Goal: Task Accomplishment & Management: Manage account settings

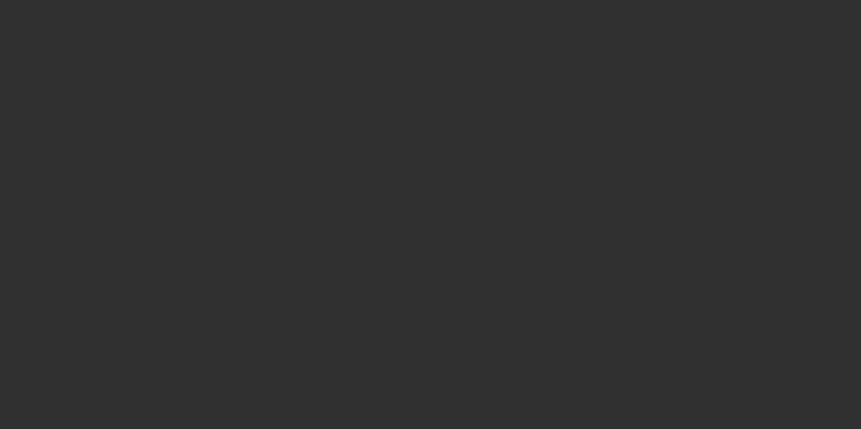
select select "10"
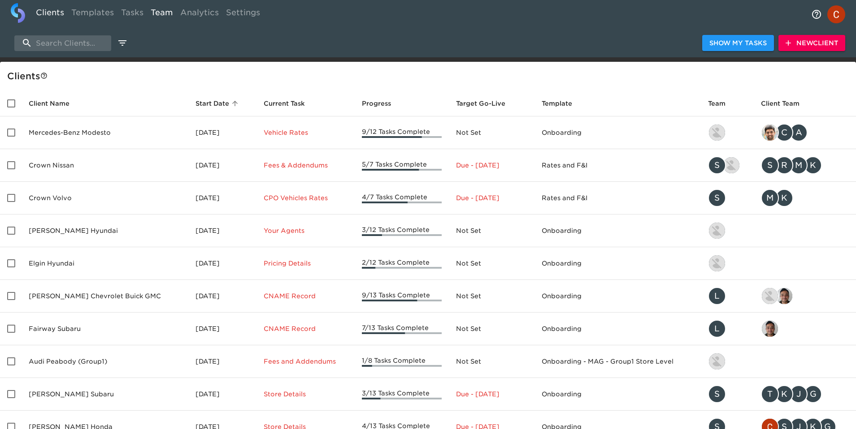
click at [168, 12] on link "Team" at bounding box center [162, 14] width 30 height 22
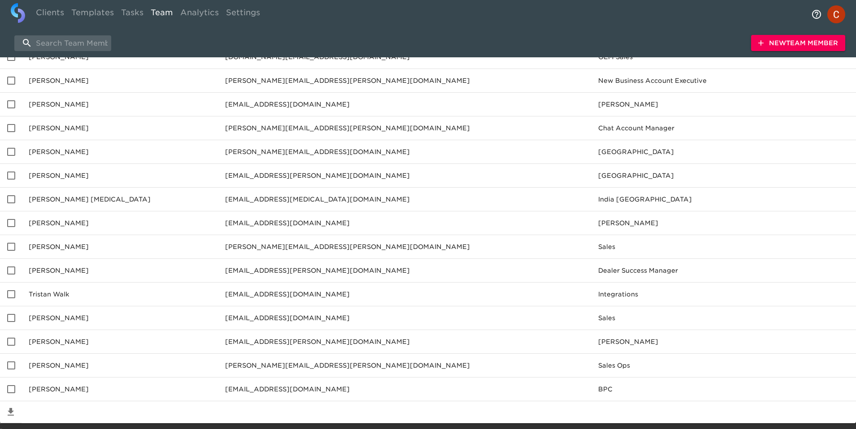
scroll to position [1331, 0]
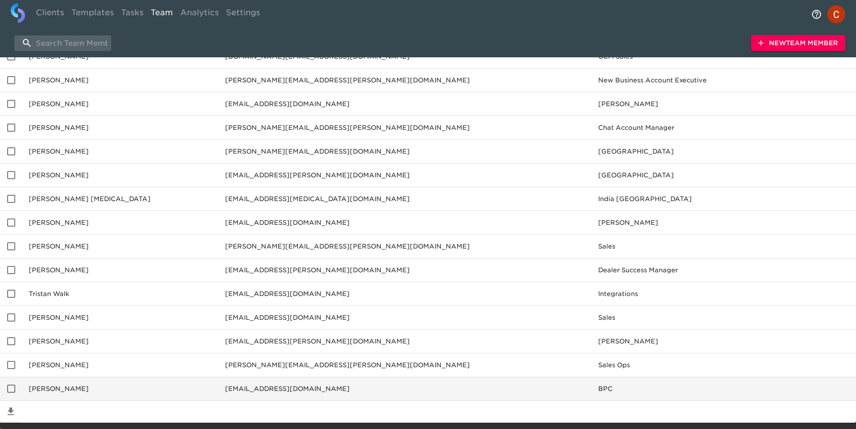
click at [804, 391] on td "BPC" at bounding box center [723, 389] width 265 height 24
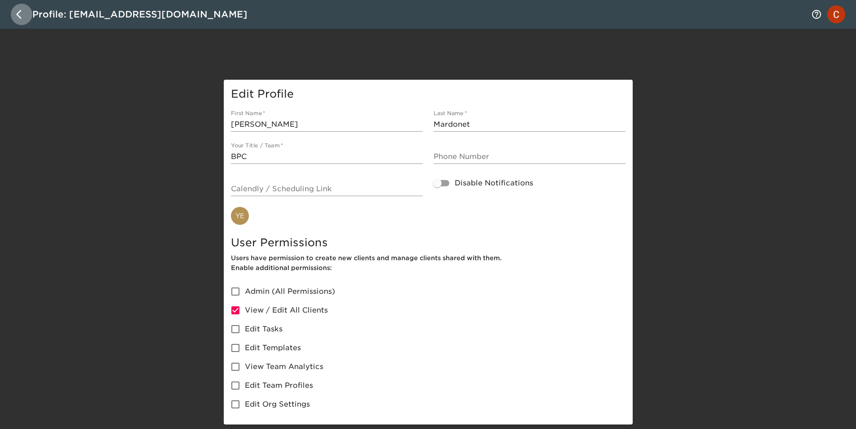
click at [22, 8] on button "button" at bounding box center [22, 15] width 22 height 22
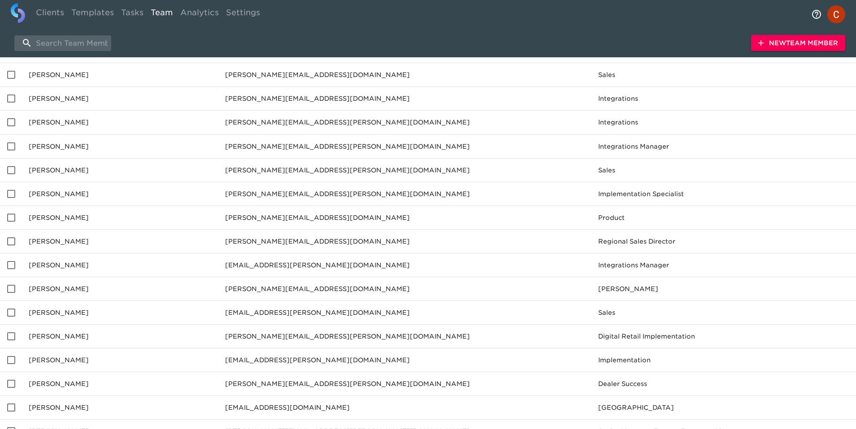
scroll to position [1363, 0]
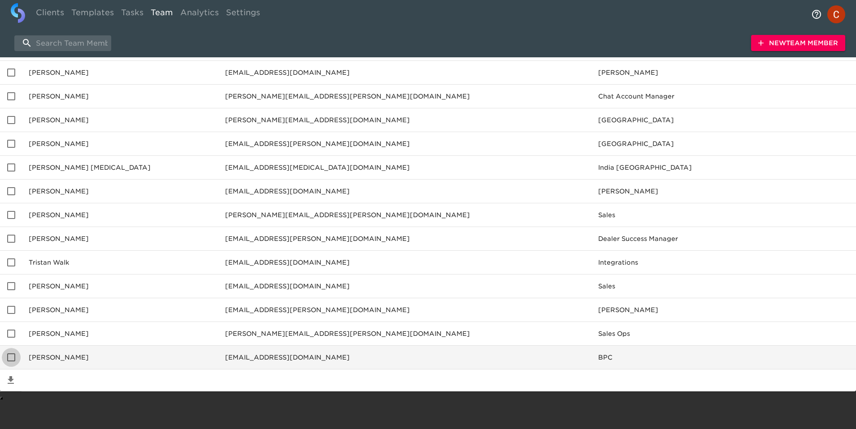
click at [11, 361] on input "enhanced table" at bounding box center [11, 357] width 19 height 19
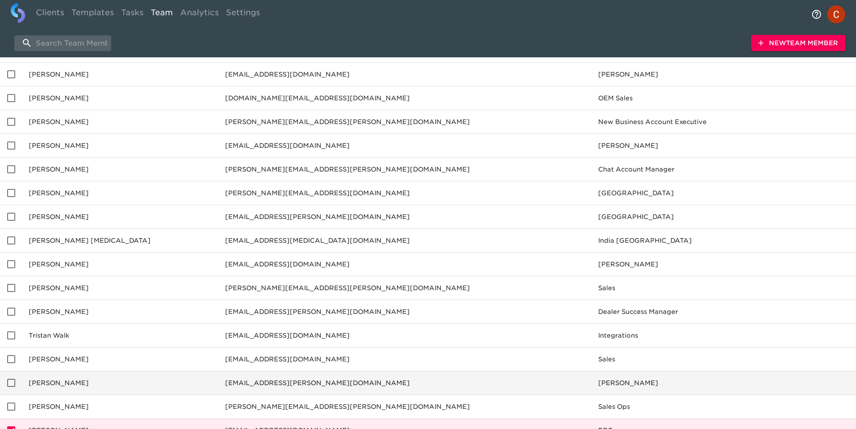
scroll to position [1287, 0]
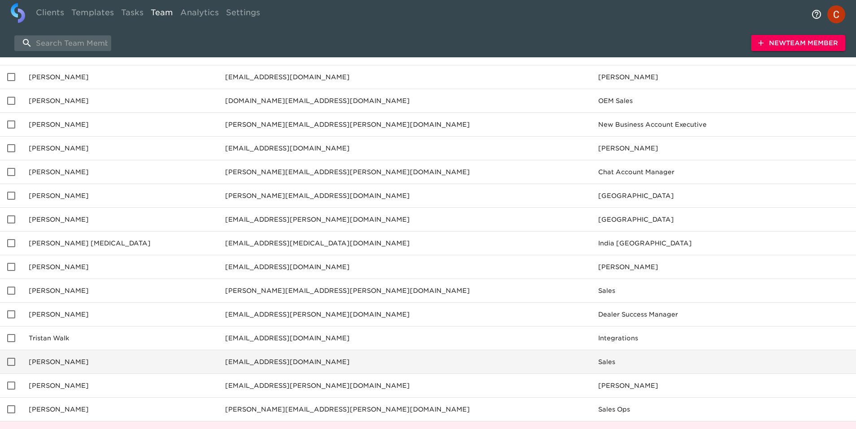
click at [7, 360] on input "enhanced table" at bounding box center [11, 362] width 19 height 19
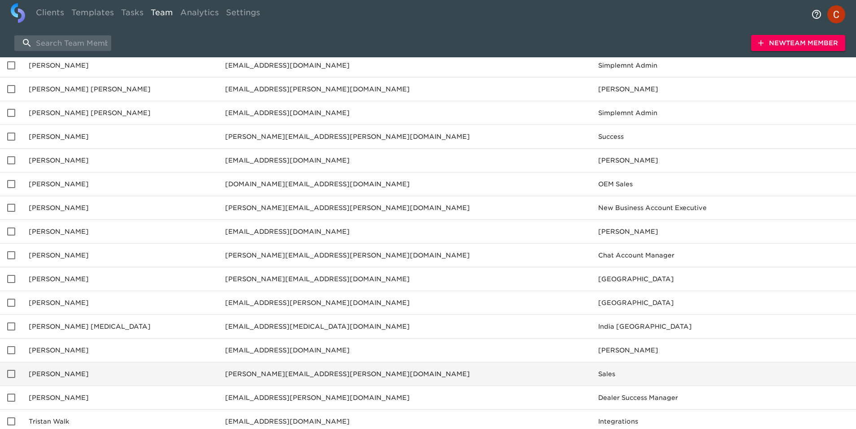
scroll to position [1202, 0]
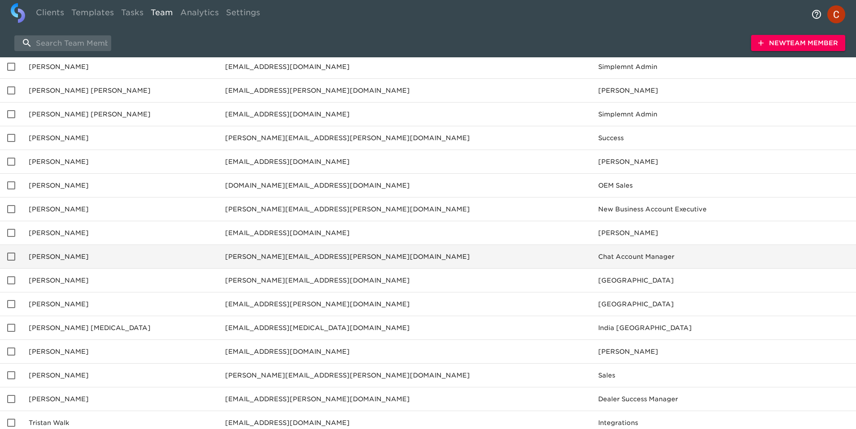
click at [10, 257] on input "enhanced table" at bounding box center [11, 256] width 19 height 19
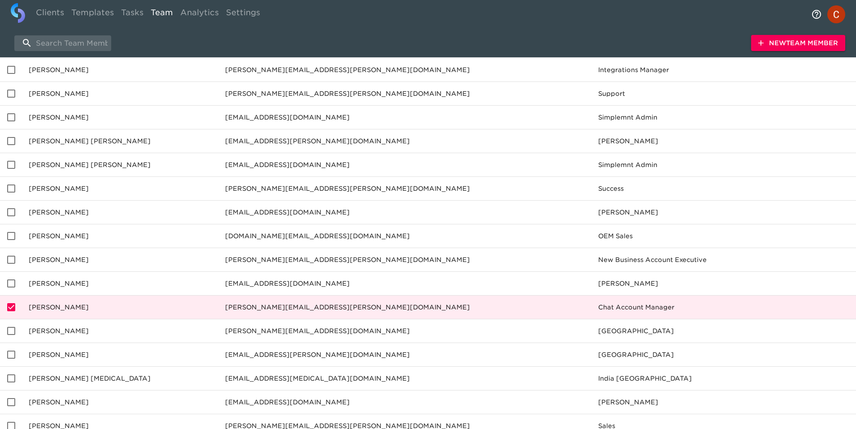
scroll to position [1151, 0]
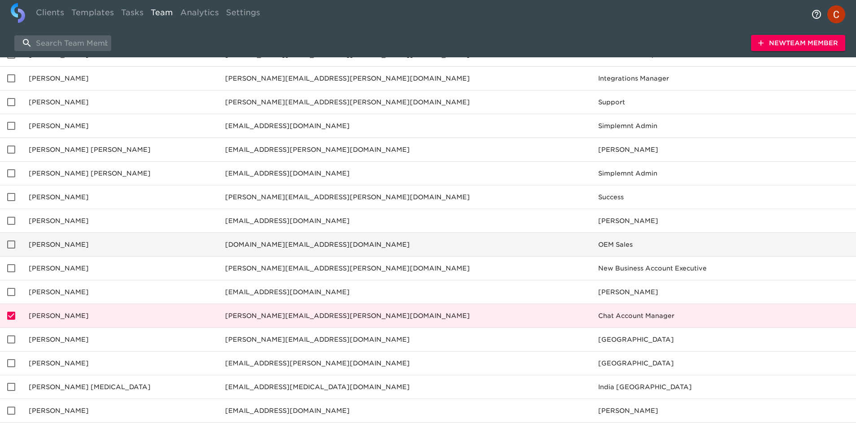
click at [11, 244] on input "enhanced table" at bounding box center [11, 244] width 19 height 19
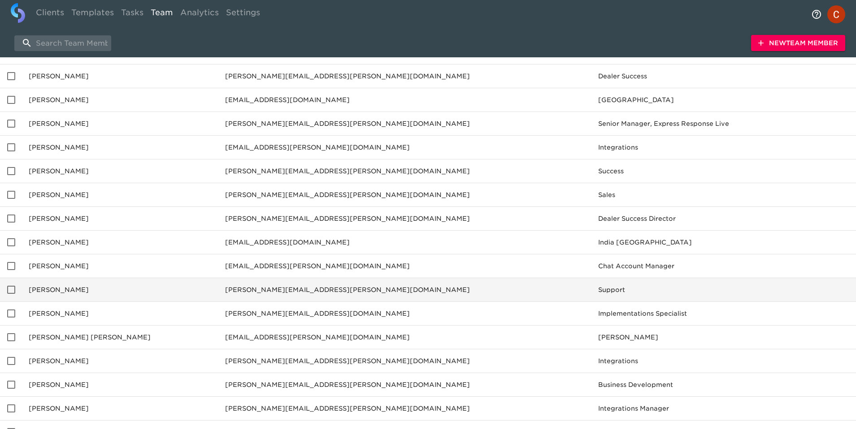
scroll to position [812, 0]
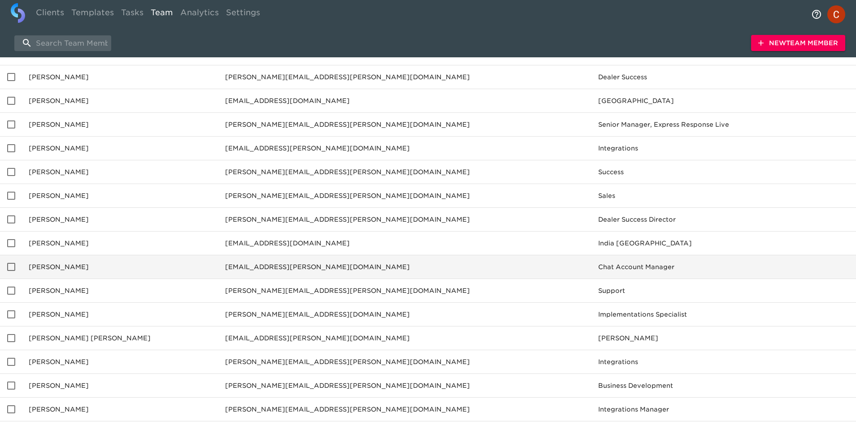
click at [8, 261] on input "enhanced table" at bounding box center [11, 267] width 19 height 19
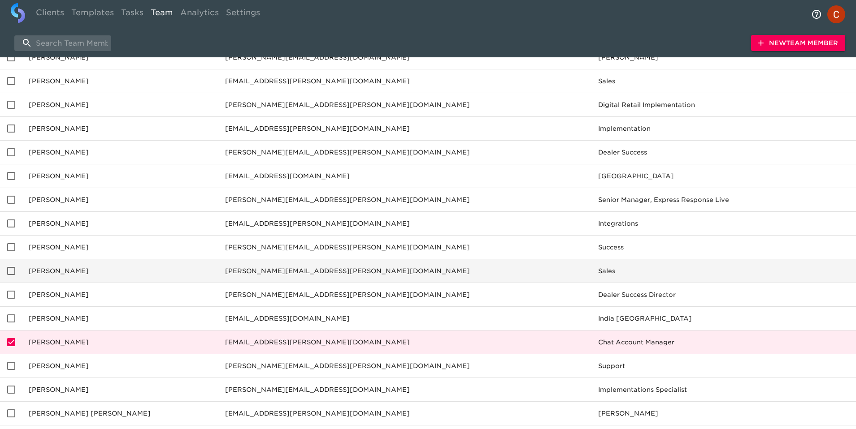
scroll to position [732, 0]
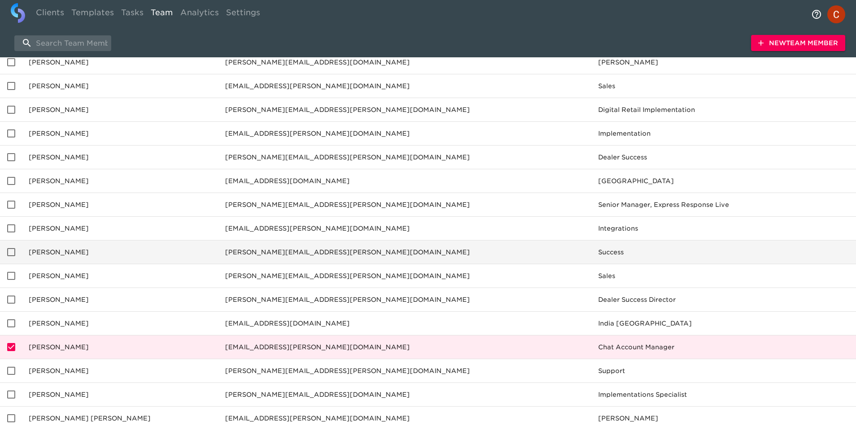
click at [13, 252] on input "enhanced table" at bounding box center [11, 252] width 19 height 19
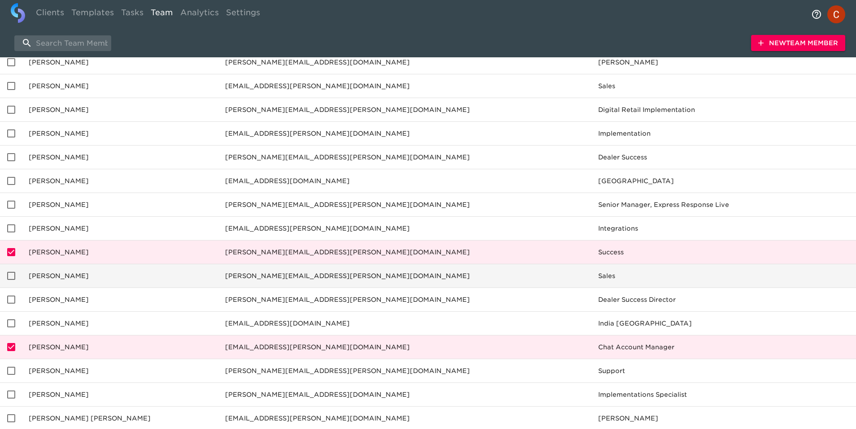
click at [10, 274] on input "enhanced table" at bounding box center [11, 276] width 19 height 19
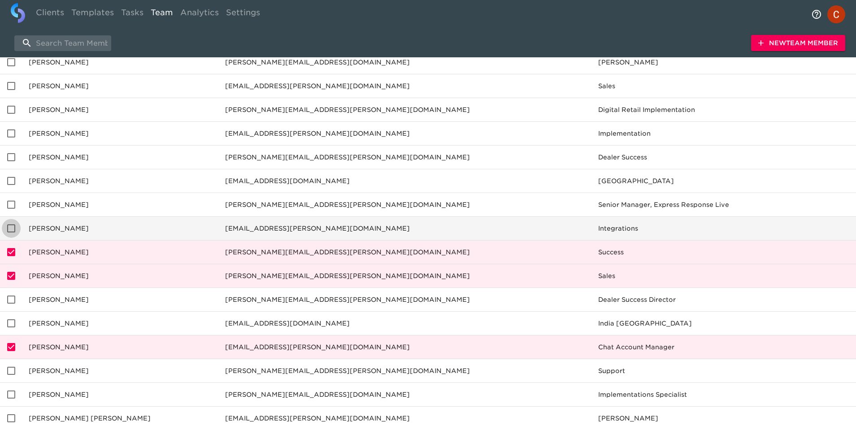
click at [13, 222] on input "enhanced table" at bounding box center [11, 228] width 19 height 19
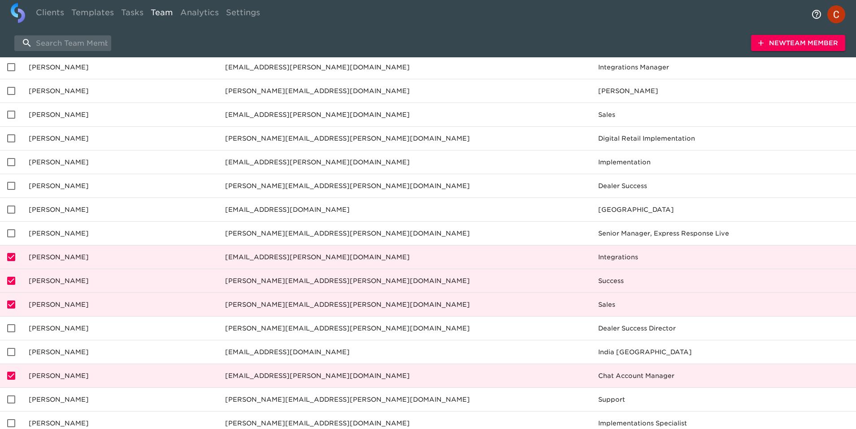
scroll to position [700, 0]
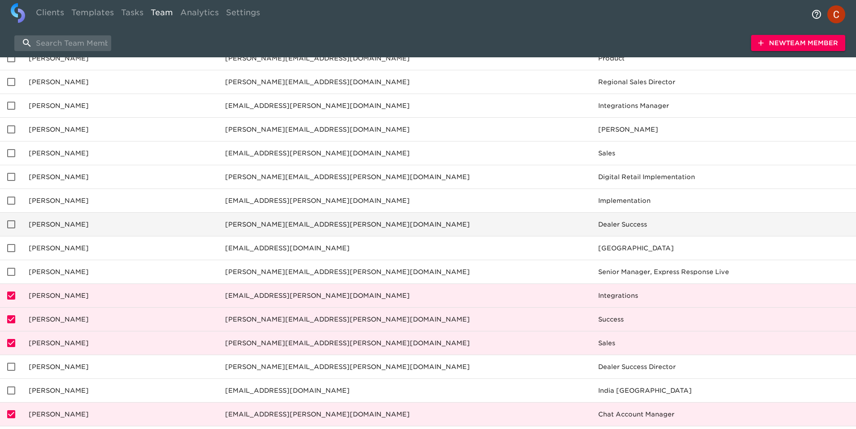
click at [12, 222] on input "enhanced table" at bounding box center [11, 224] width 19 height 19
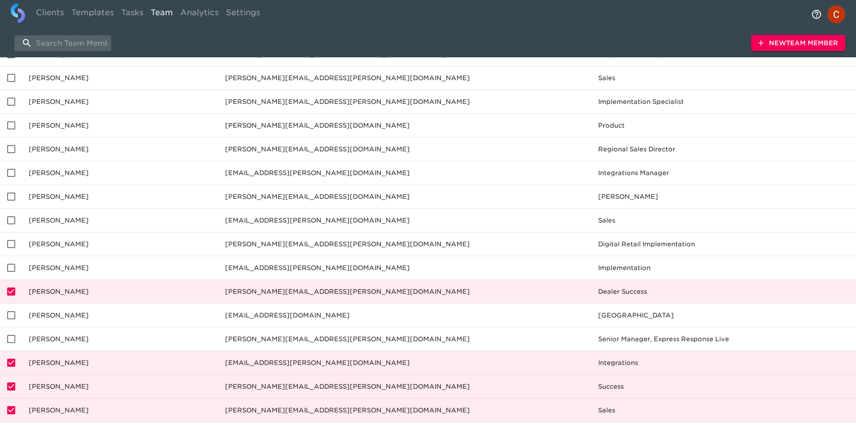
scroll to position [591, 0]
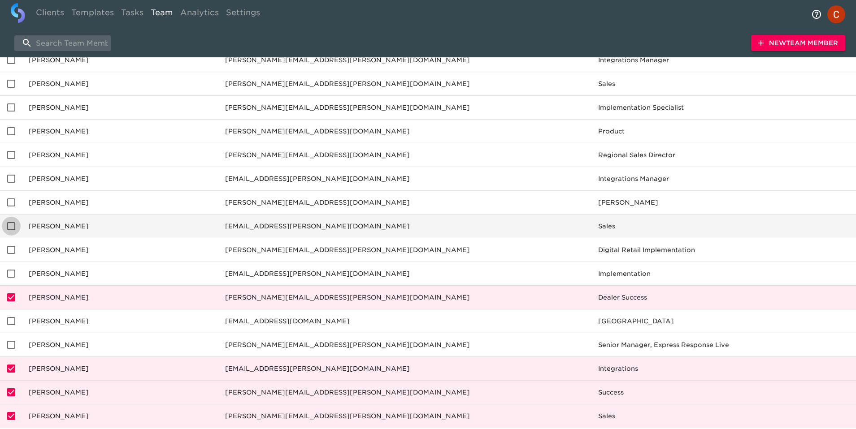
click at [12, 224] on input "enhanced table" at bounding box center [11, 226] width 19 height 19
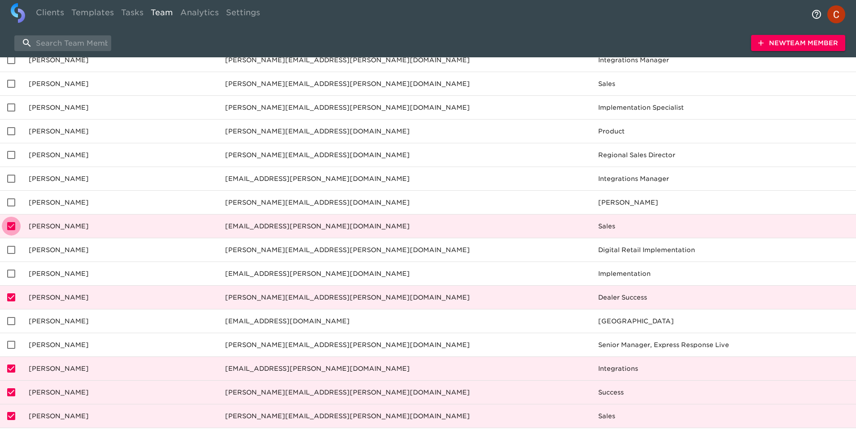
click at [12, 224] on input "enhanced table" at bounding box center [11, 226] width 19 height 19
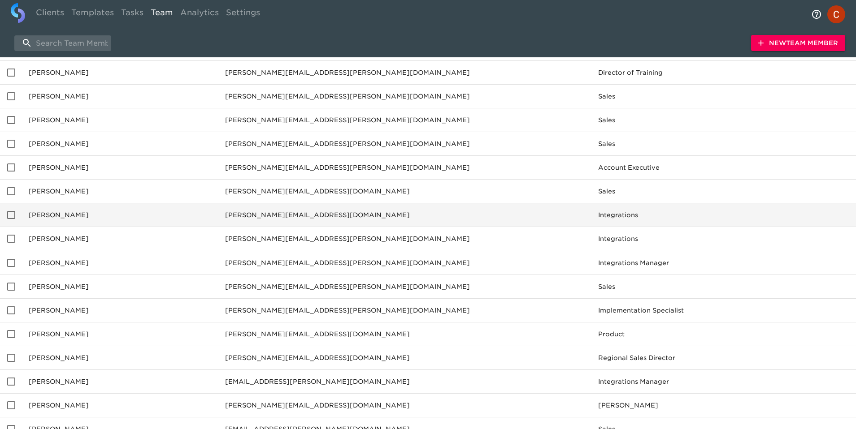
scroll to position [387, 0]
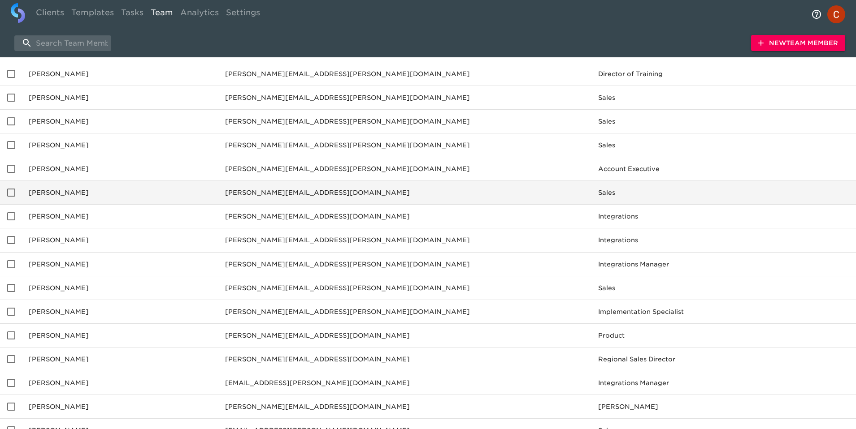
click at [8, 194] on input "enhanced table" at bounding box center [11, 192] width 19 height 19
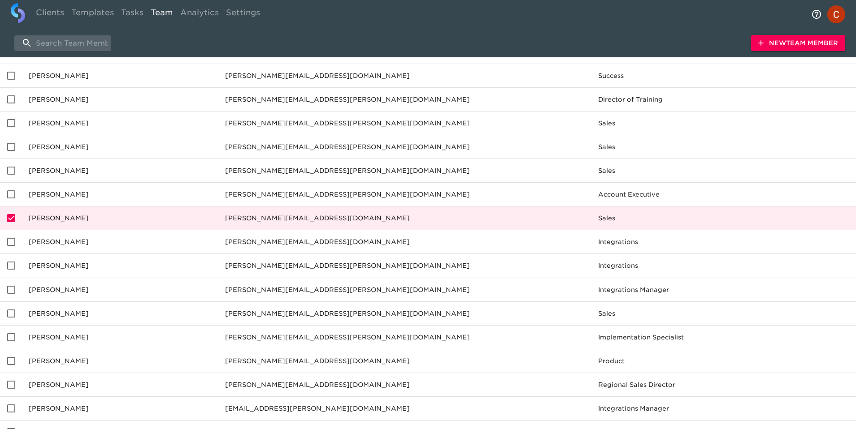
scroll to position [358, 0]
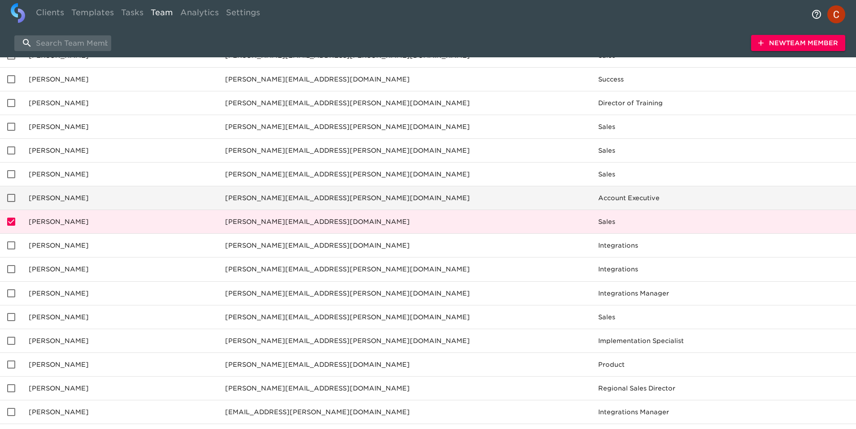
click at [12, 199] on input "enhanced table" at bounding box center [11, 198] width 19 height 19
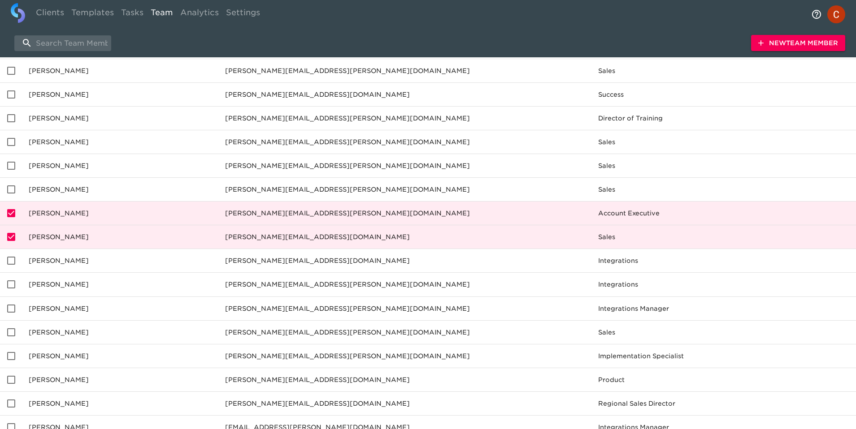
scroll to position [336, 0]
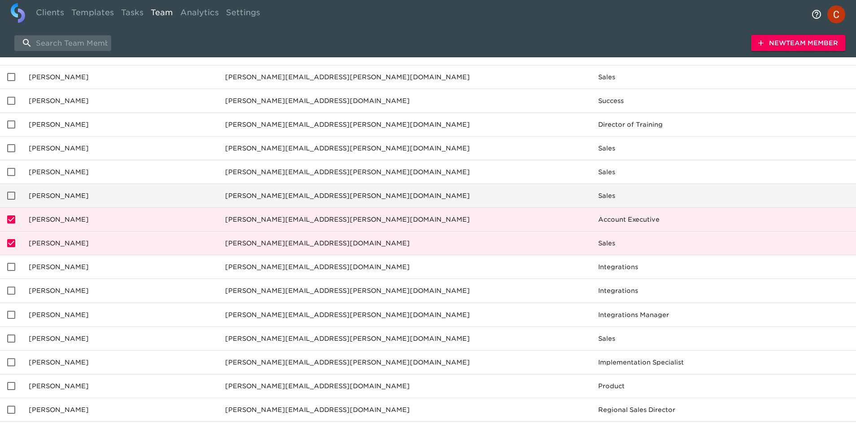
click at [10, 194] on input "enhanced table" at bounding box center [11, 195] width 19 height 19
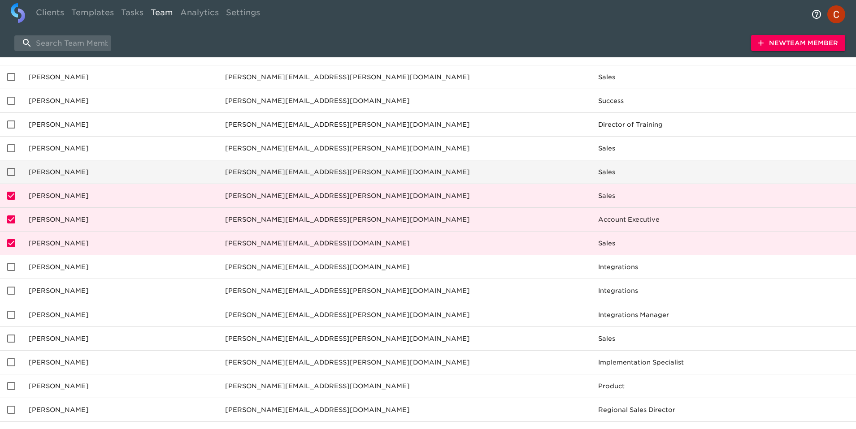
click at [11, 173] on input "enhanced table" at bounding box center [11, 172] width 19 height 19
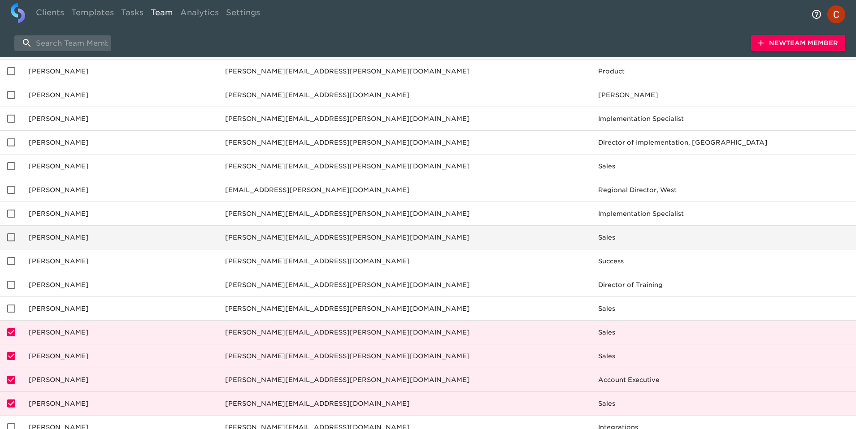
scroll to position [174, 0]
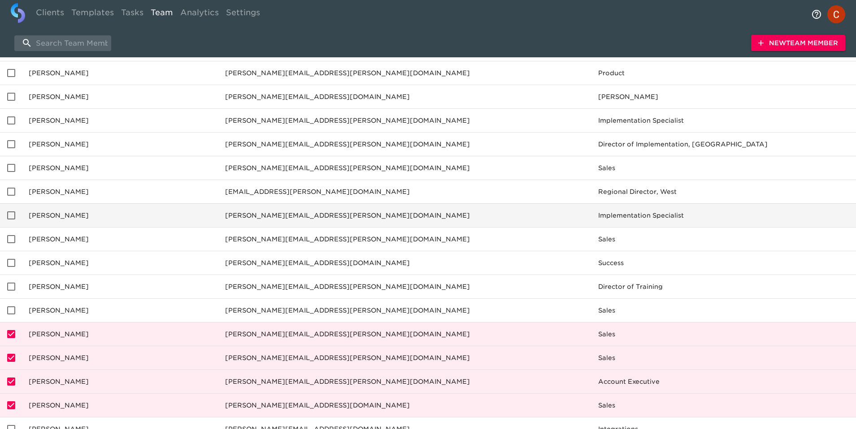
click at [9, 214] on input "enhanced table" at bounding box center [11, 215] width 19 height 19
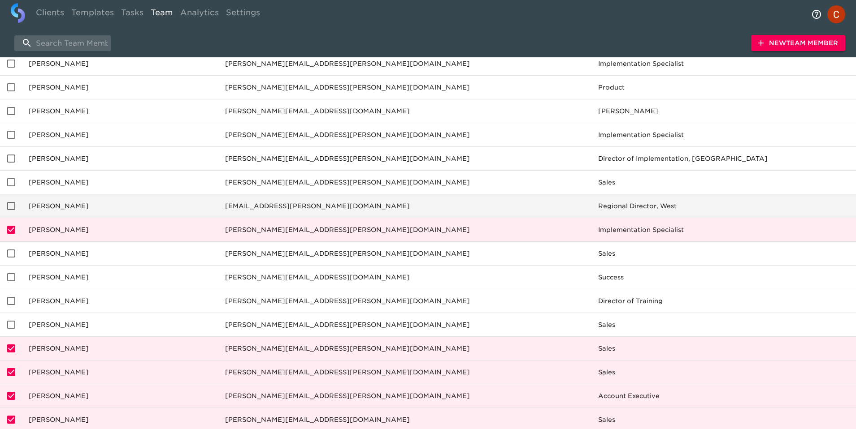
scroll to position [150, 0]
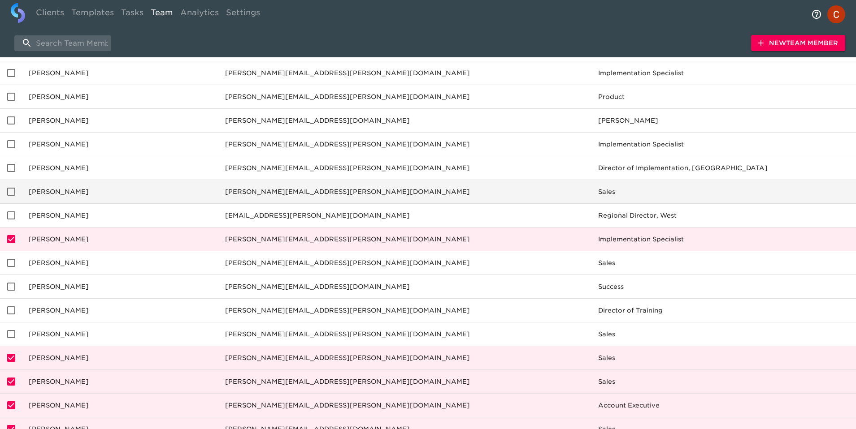
click at [12, 192] on input "enhanced table" at bounding box center [11, 191] width 19 height 19
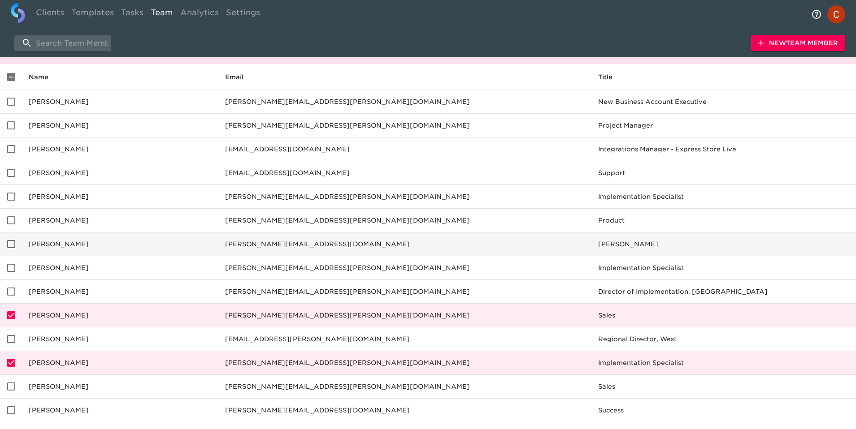
scroll to position [17, 0]
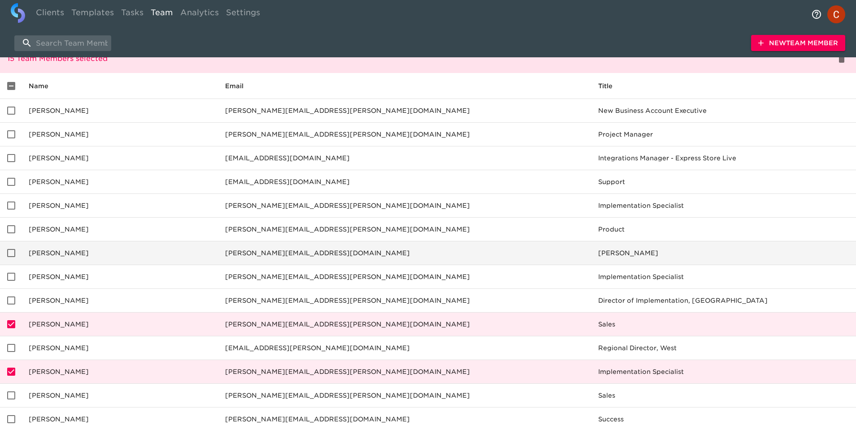
click at [12, 180] on input "enhanced table" at bounding box center [11, 182] width 19 height 19
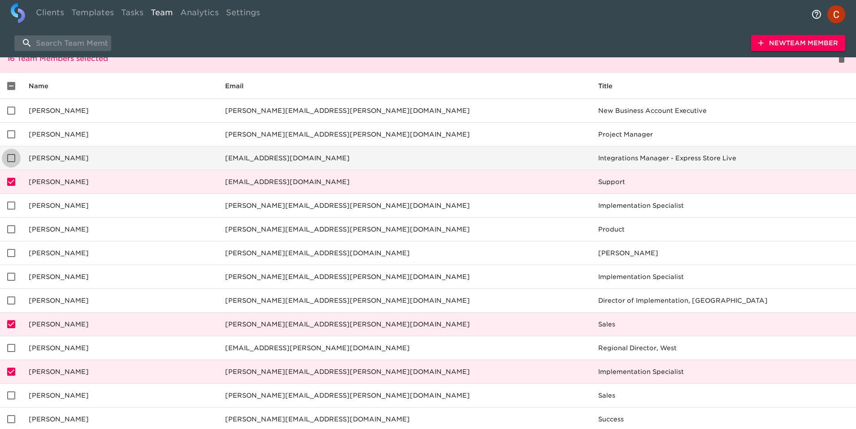
click at [14, 161] on input "enhanced table" at bounding box center [11, 158] width 19 height 19
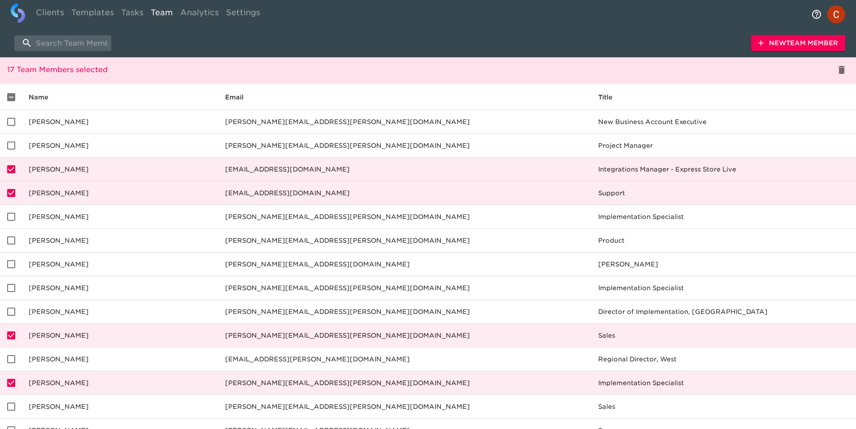
scroll to position [0, 0]
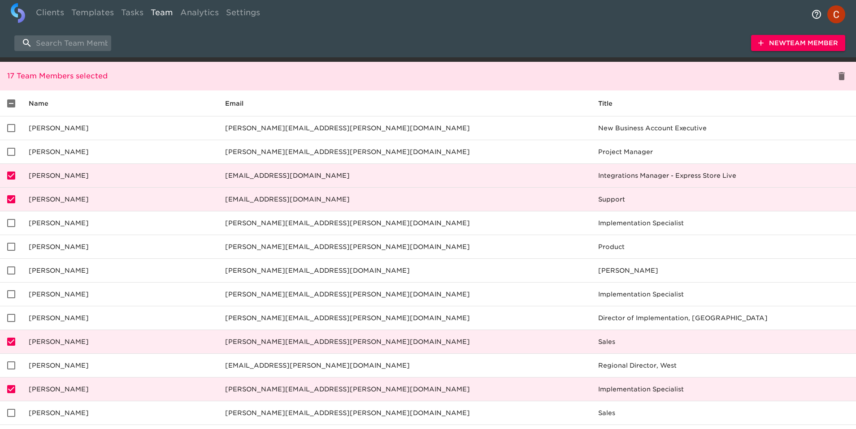
click at [839, 81] on icon "delete" at bounding box center [841, 76] width 11 height 11
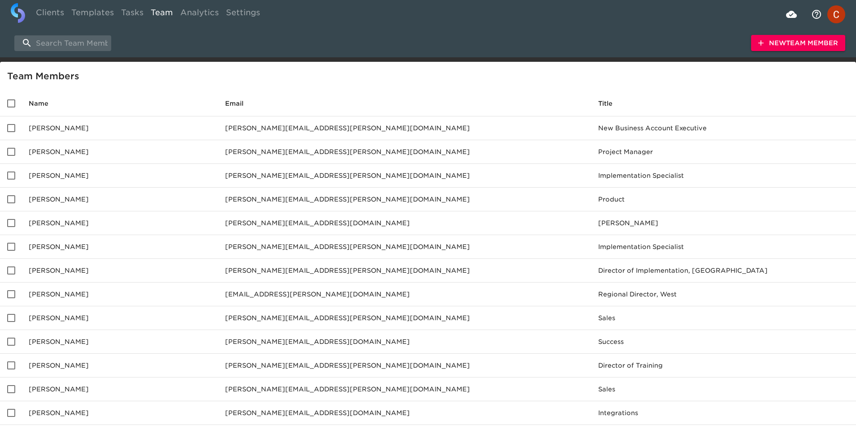
click at [809, 43] on span "New Team Member" at bounding box center [798, 43] width 80 height 11
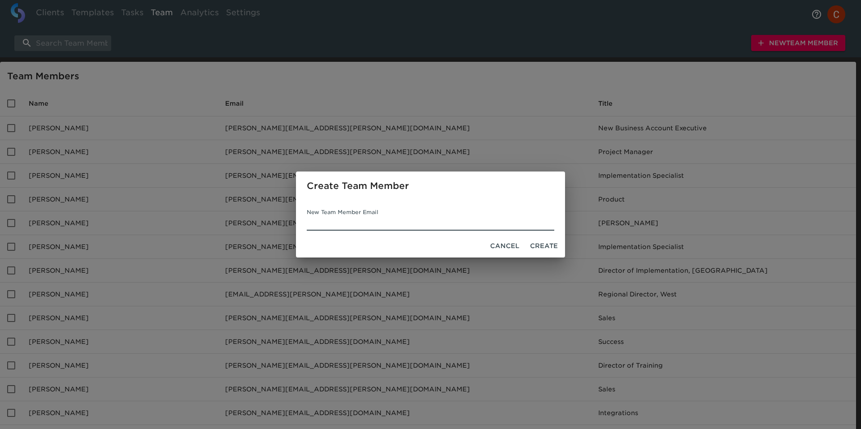
type input "R"
paste input "[PERSON_NAME][EMAIL_ADDRESS][PERSON_NAME][DOMAIN_NAME]"
type input "[PERSON_NAME][EMAIL_ADDRESS][PERSON_NAME][DOMAIN_NAME]"
click at [537, 246] on span "Create" at bounding box center [544, 246] width 28 height 11
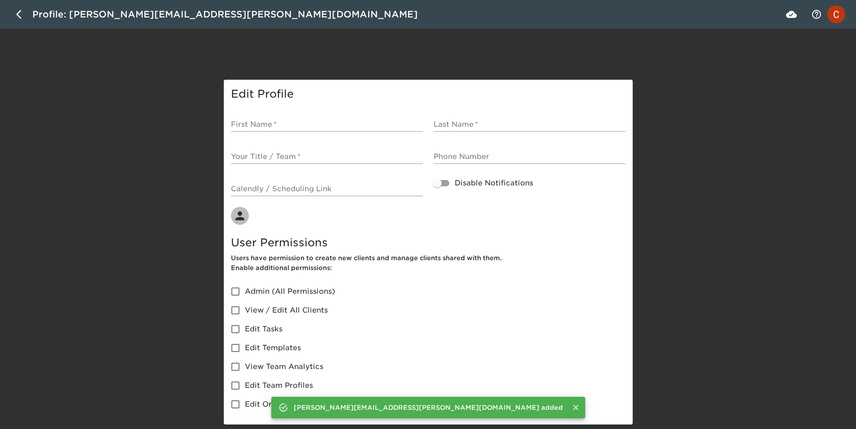
click at [280, 121] on input "First Name   *" at bounding box center [327, 124] width 192 height 14
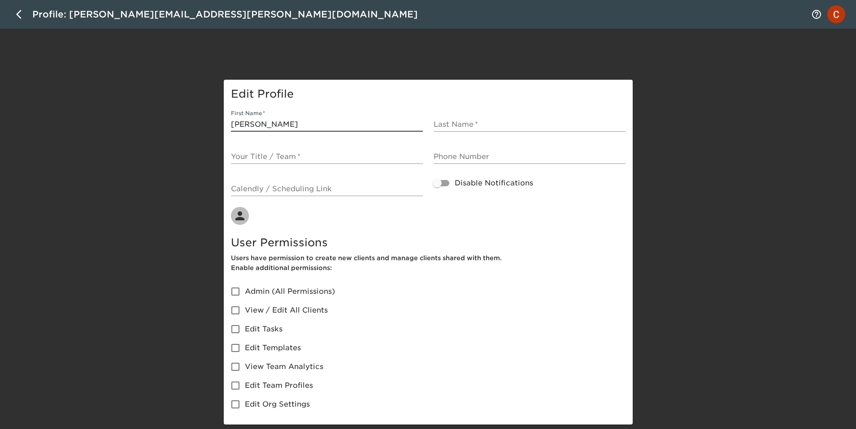
type input "[PERSON_NAME]"
type input "OEM Relations"
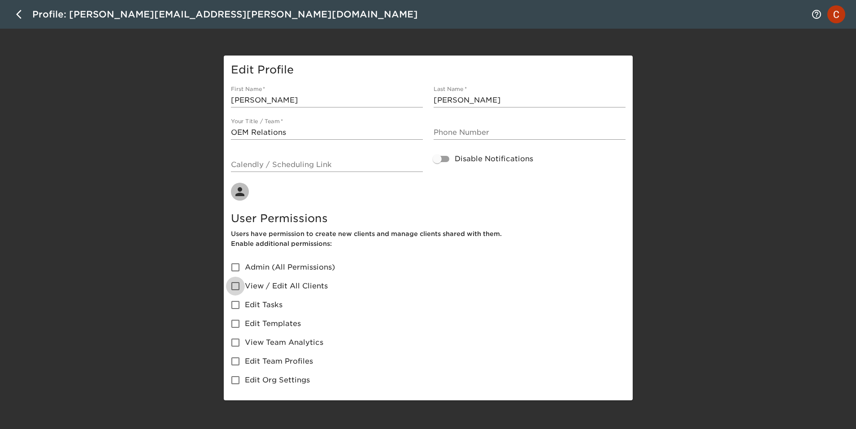
click at [237, 287] on input "View / Edit All Clients" at bounding box center [235, 286] width 19 height 19
checkbox input "true"
click at [665, 184] on div "Edit Profile First Name   * [PERSON_NAME] Last Name   * [PERSON_NAME] Your Titl…" at bounding box center [428, 228] width 856 height 345
click at [18, 16] on icon "button" at bounding box center [18, 14] width 5 height 9
